Goal: Task Accomplishment & Management: Use online tool/utility

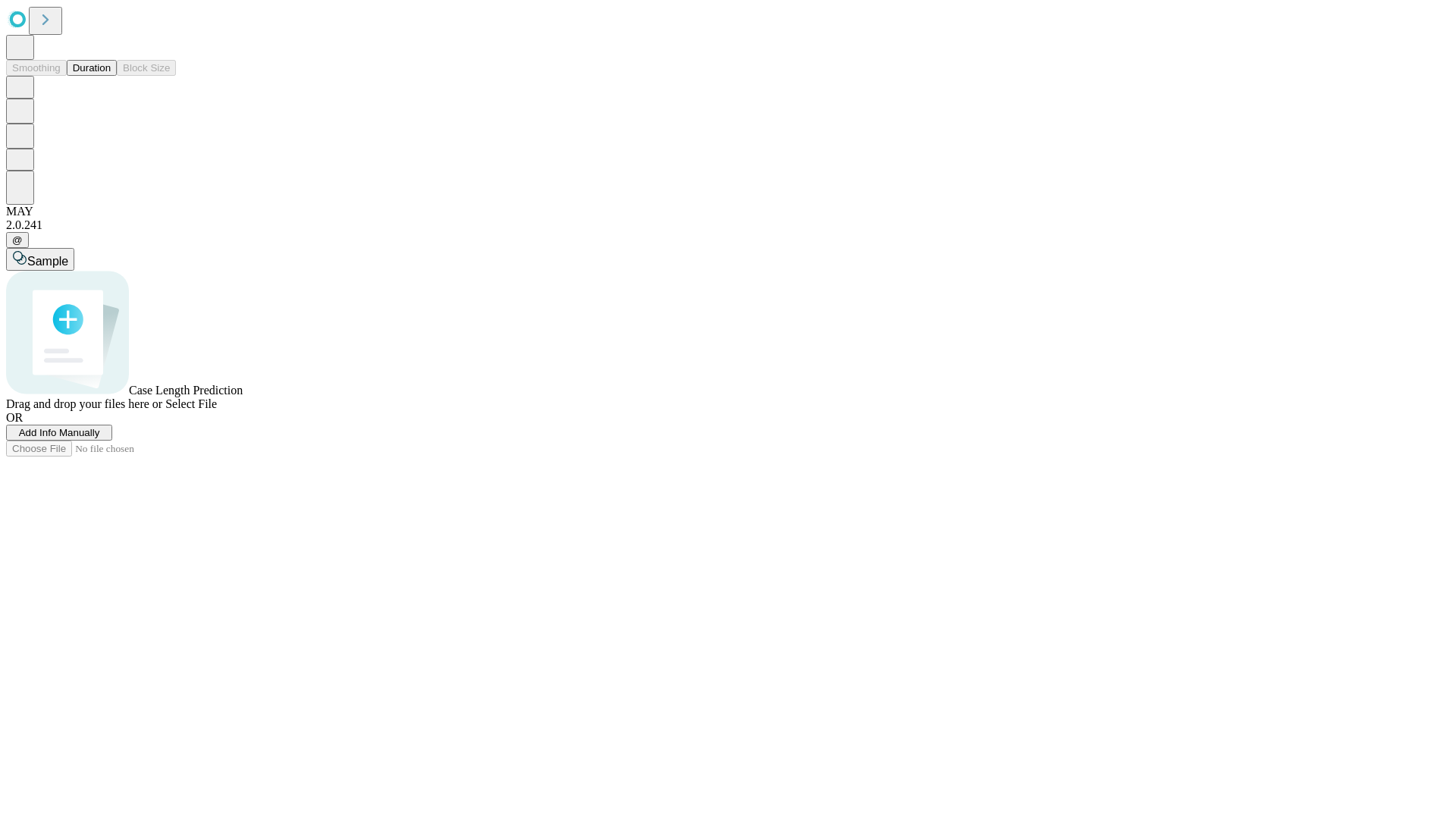
click at [111, 76] on button "Duration" at bounding box center [92, 68] width 50 height 16
click at [100, 438] on span "Add Info Manually" at bounding box center [59, 433] width 81 height 12
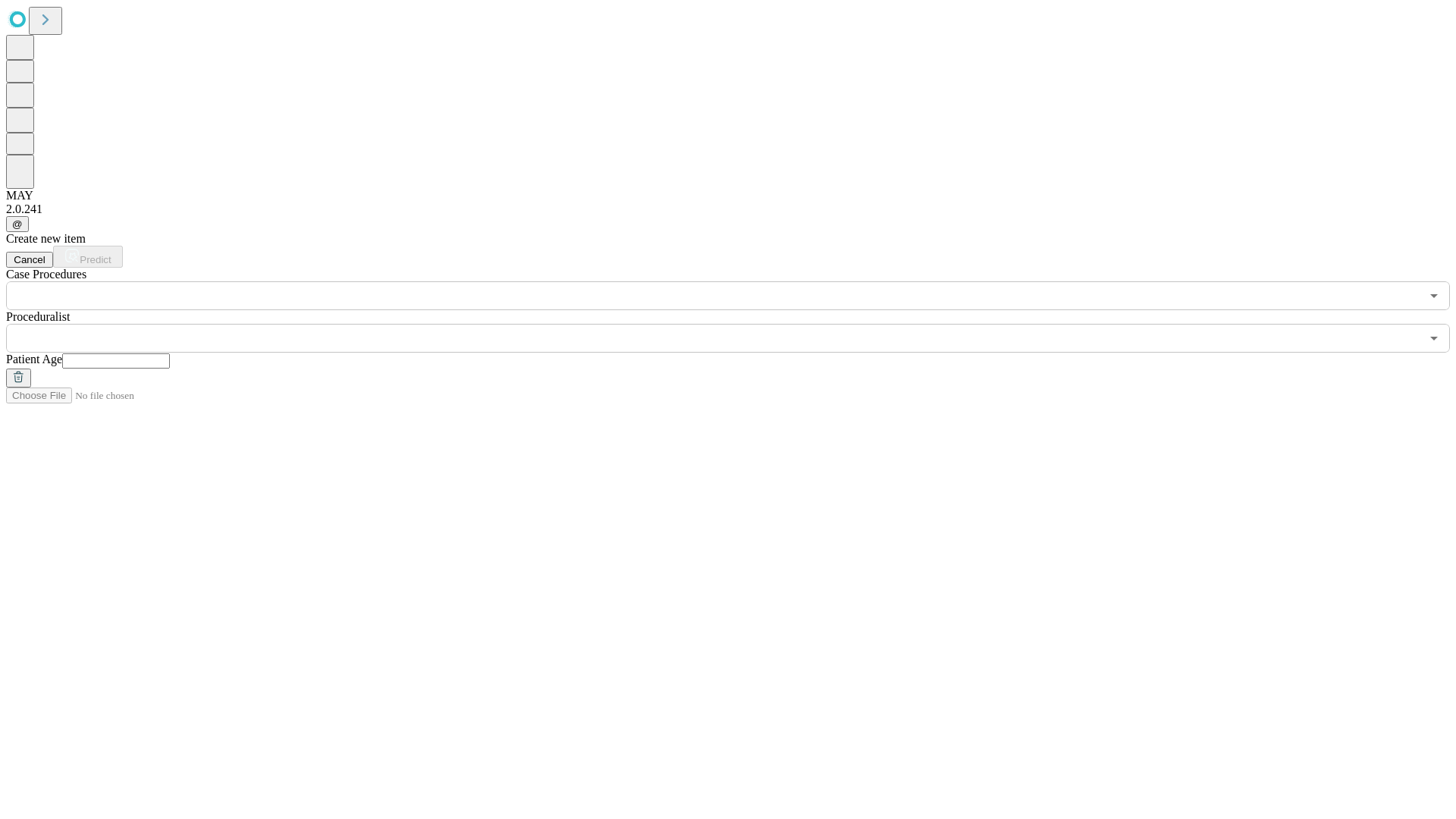
click at [170, 353] on input "text" at bounding box center [116, 361] width 108 height 15
type input "**"
click at [738, 324] on input "text" at bounding box center [713, 338] width 1414 height 29
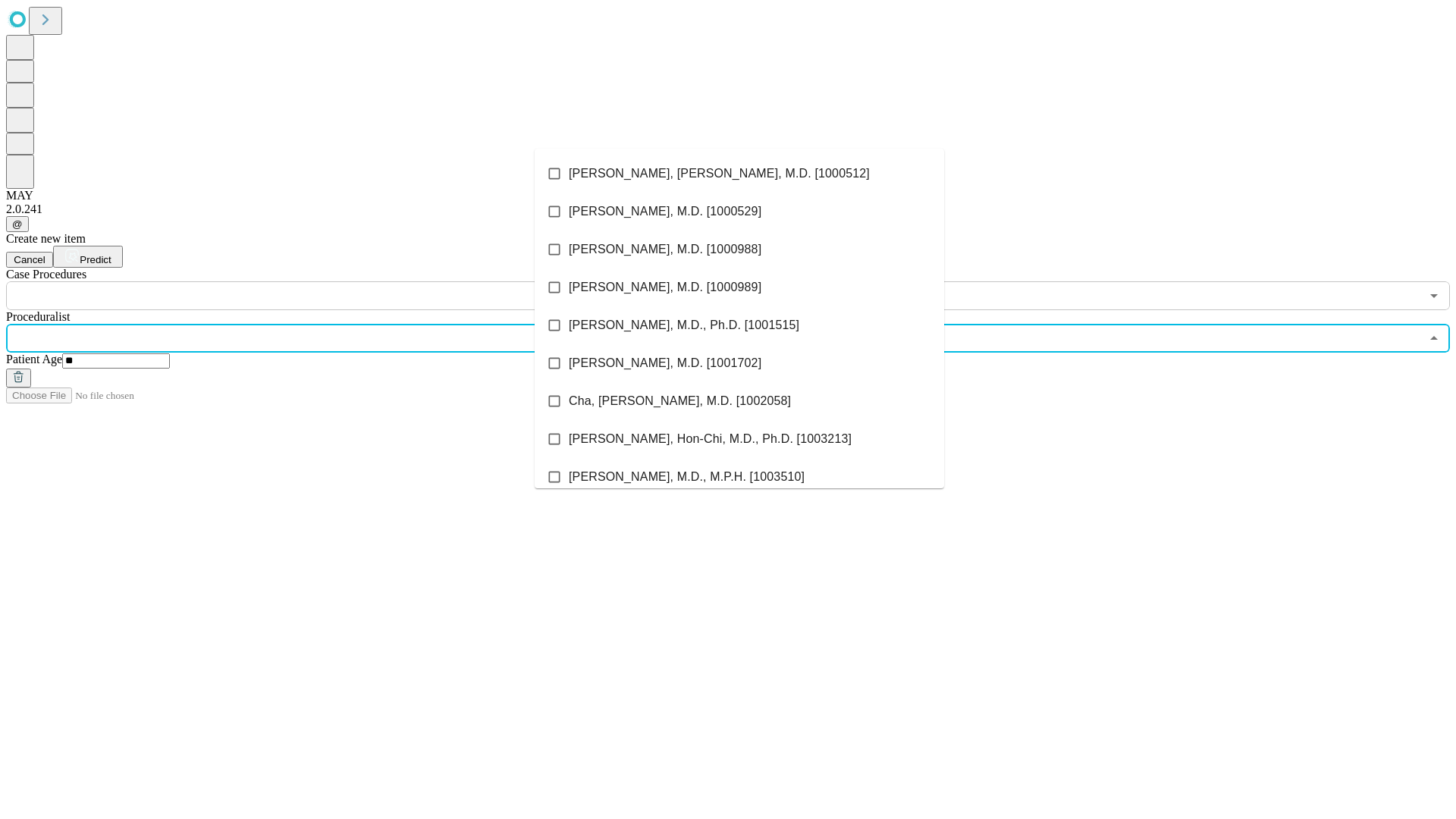
click at [739, 174] on li "[PERSON_NAME], [PERSON_NAME], M.D. [1000512]" at bounding box center [739, 173] width 410 height 38
